Goal: Task Accomplishment & Management: Manage account settings

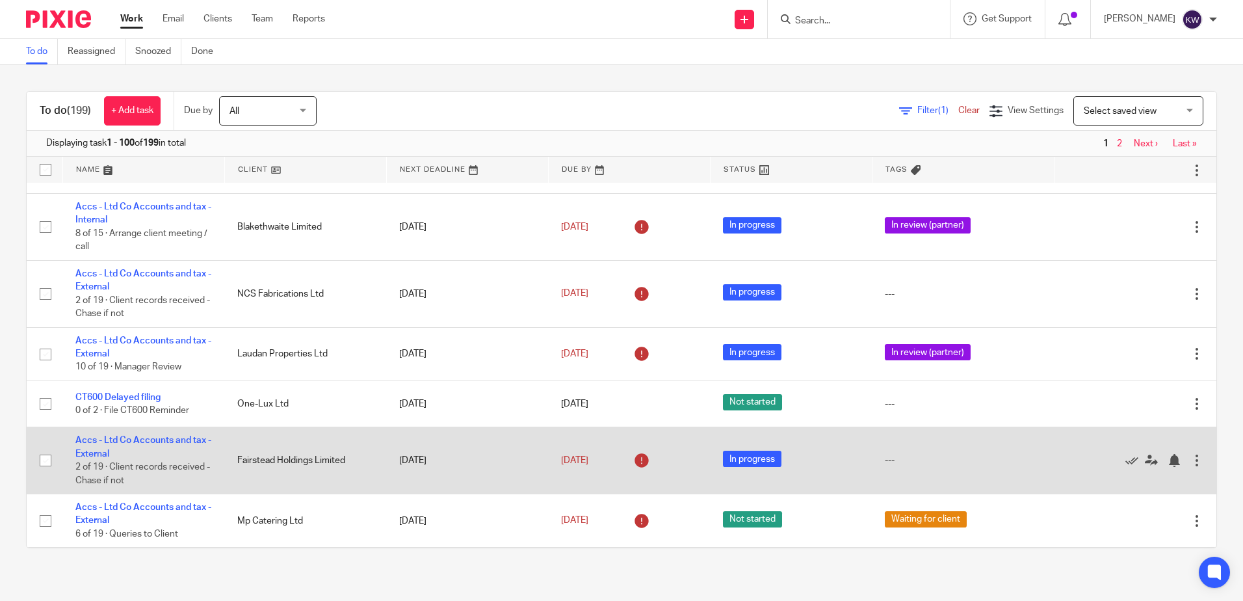
scroll to position [1496, 0]
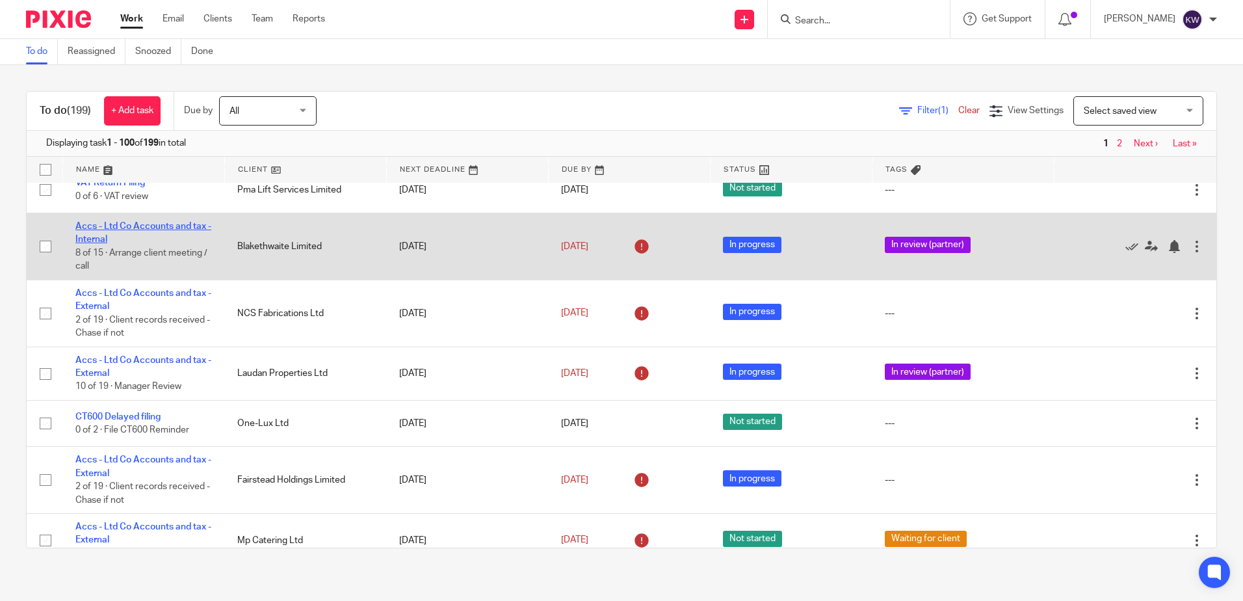
click at [135, 222] on link "Accs - Ltd Co Accounts and tax - Internal" at bounding box center [143, 233] width 136 height 22
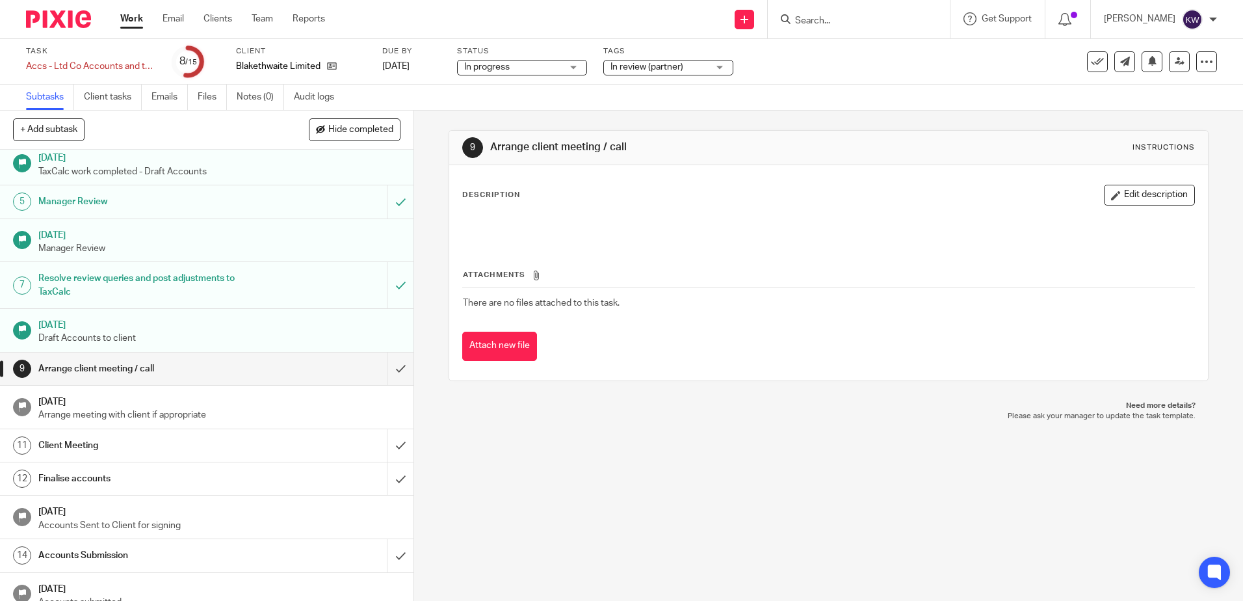
scroll to position [133, 0]
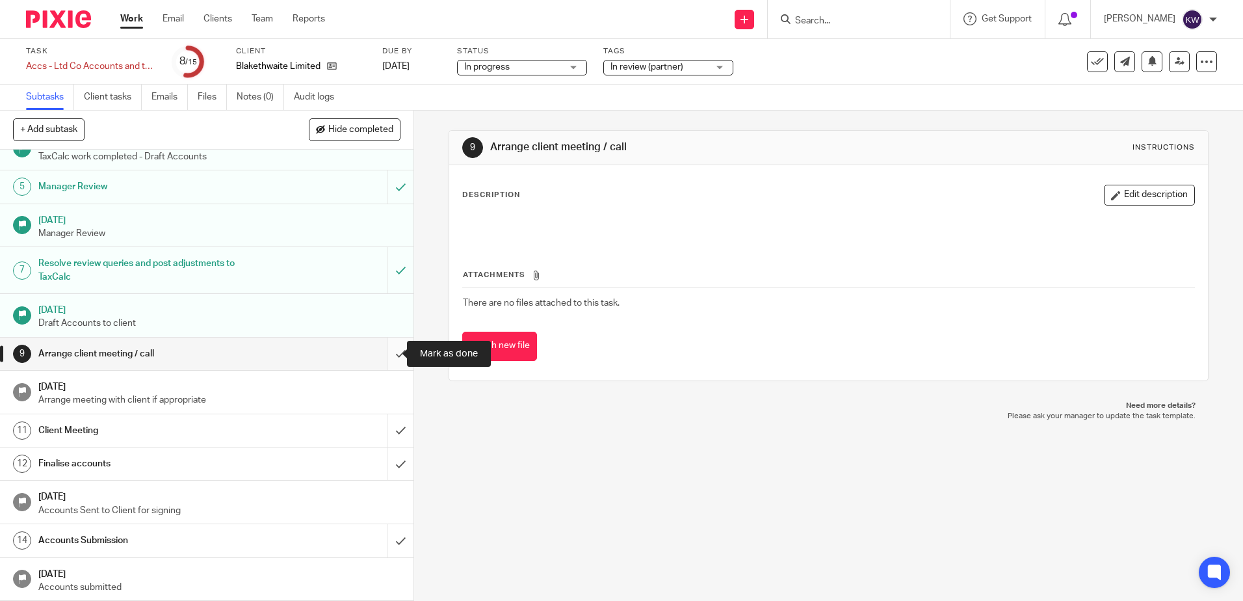
click at [388, 363] on input "submit" at bounding box center [207, 353] width 414 height 33
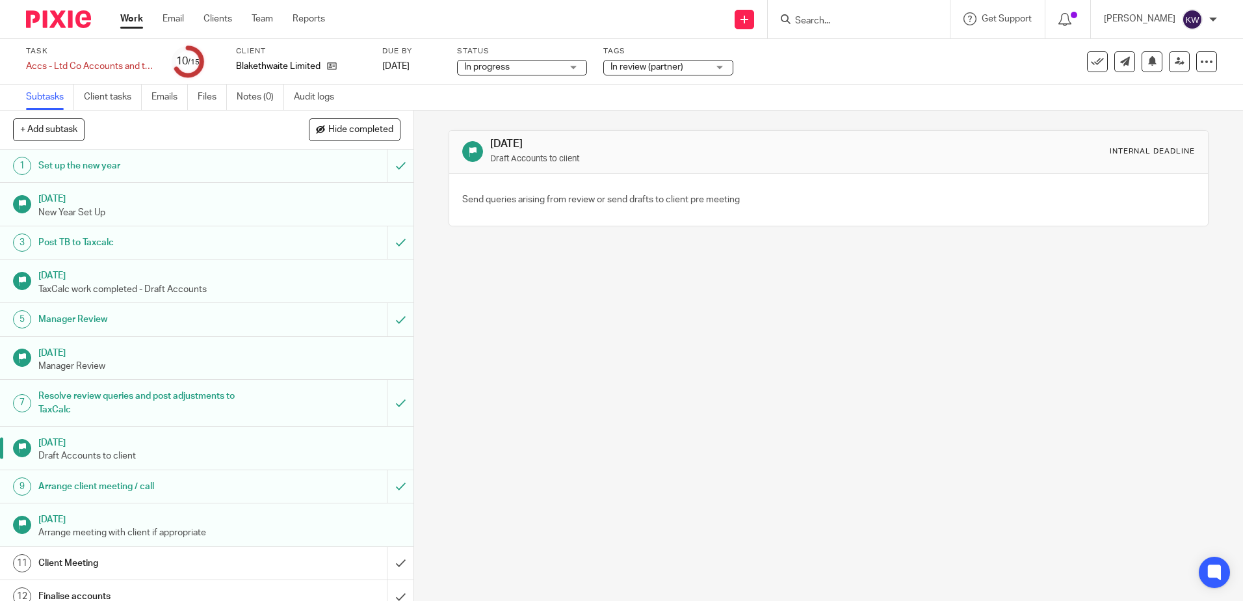
scroll to position [133, 0]
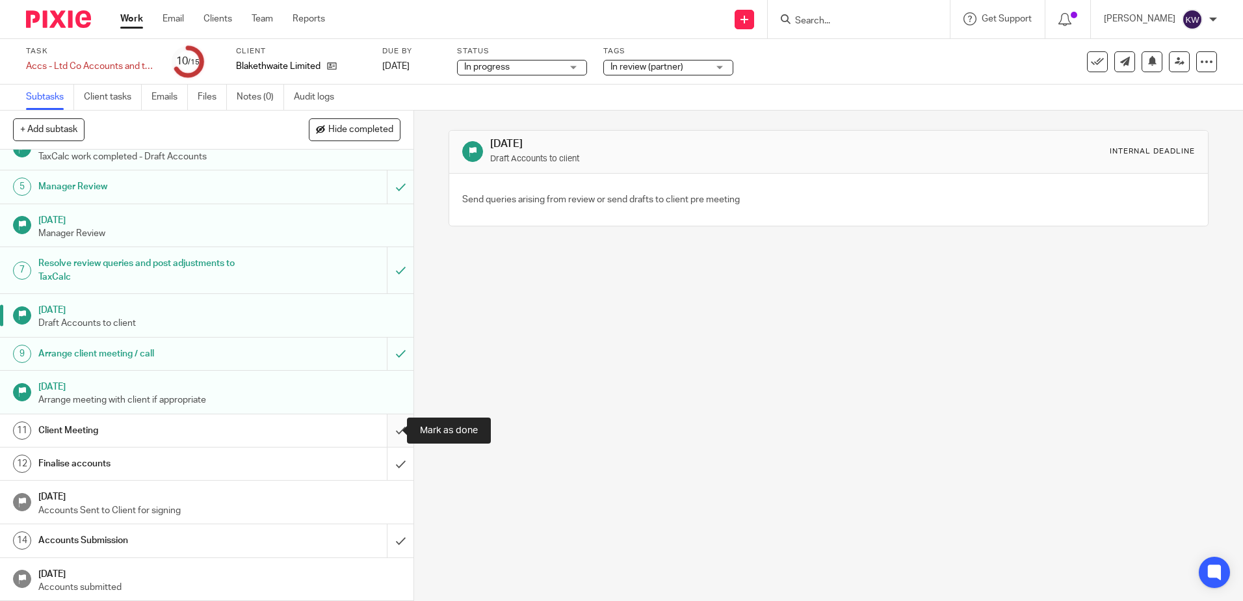
click at [385, 429] on input "submit" at bounding box center [207, 430] width 414 height 33
click at [386, 466] on input "submit" at bounding box center [207, 463] width 414 height 33
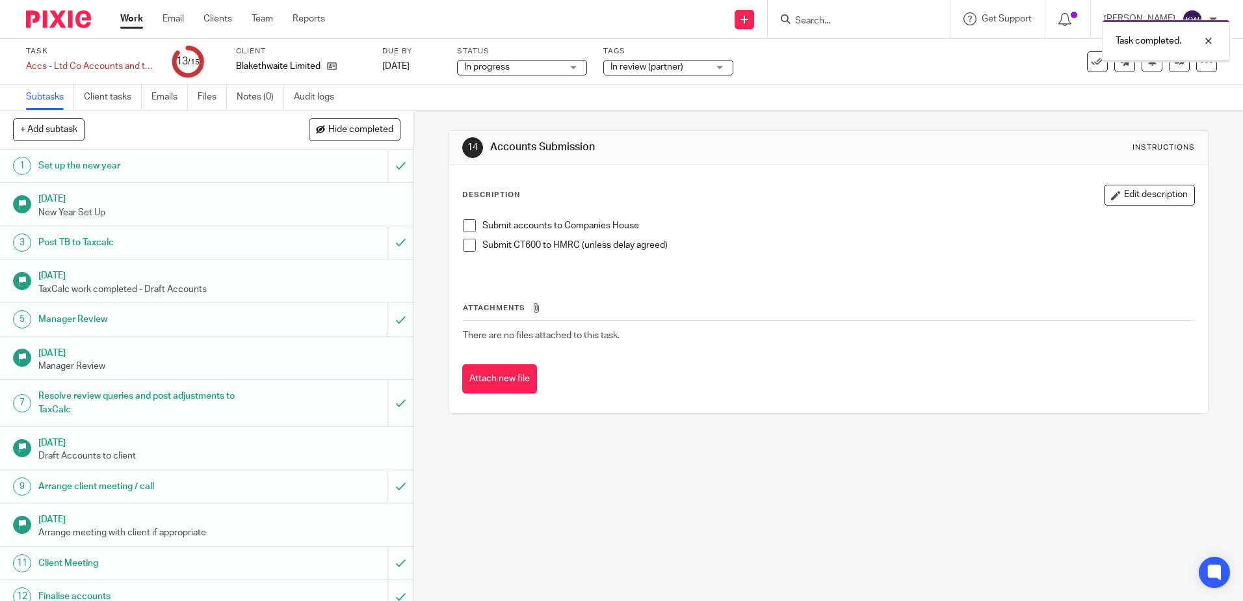
click at [124, 14] on link "Work" at bounding box center [131, 18] width 23 height 13
